Goal: Find specific page/section: Find specific page/section

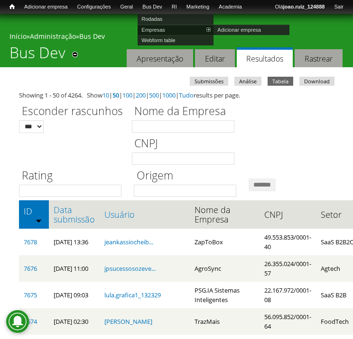
click at [165, 30] on link "Empresas" at bounding box center [175, 30] width 76 height 10
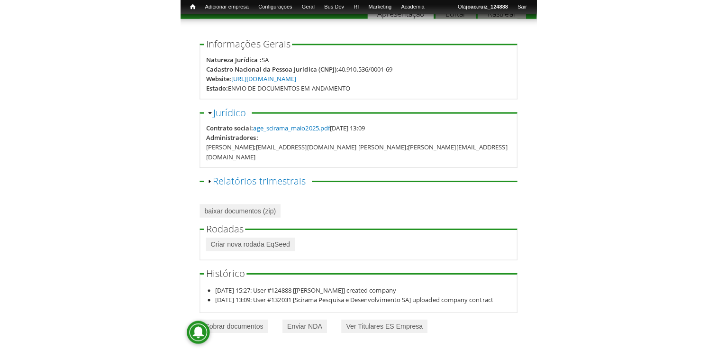
scroll to position [27, 0]
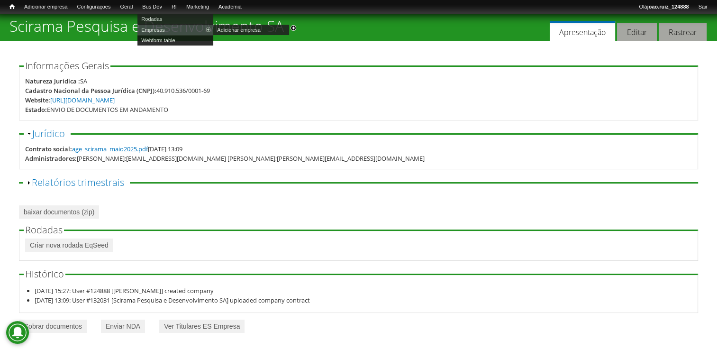
click at [169, 40] on link "Webform table" at bounding box center [175, 40] width 76 height 10
